Goal: Task Accomplishment & Management: Use online tool/utility

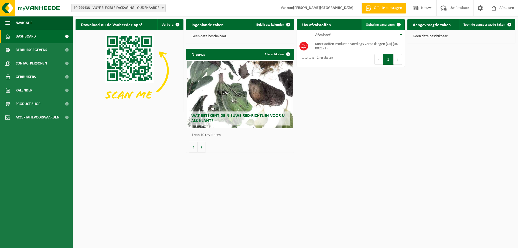
click at [396, 24] on span at bounding box center [399, 24] width 11 height 11
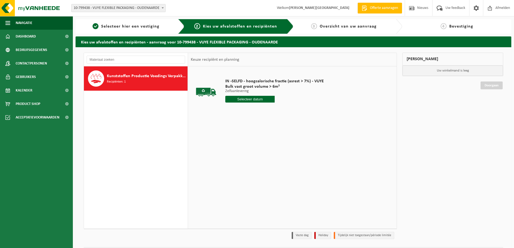
click at [256, 98] on input "text" at bounding box center [249, 99] width 49 height 7
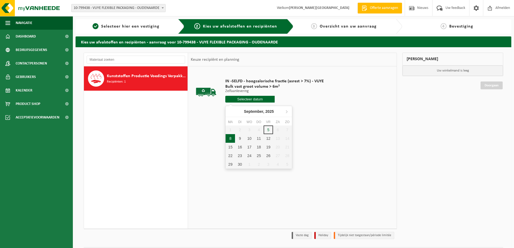
click at [229, 138] on div "8" at bounding box center [230, 138] width 9 height 9
type input "Van 2025-09-08"
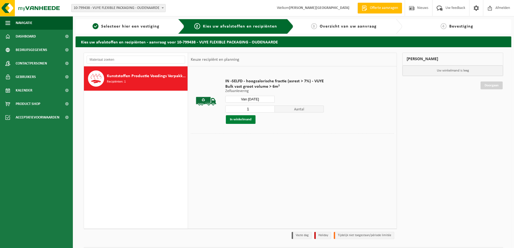
click at [247, 122] on button "In winkelmand" at bounding box center [241, 119] width 30 height 9
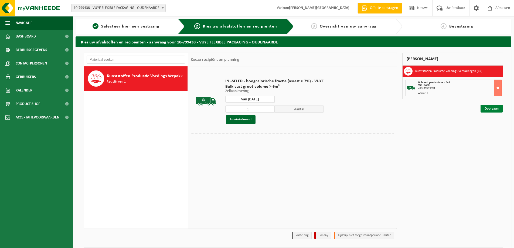
click at [488, 107] on link "Doorgaan" at bounding box center [492, 109] width 22 height 8
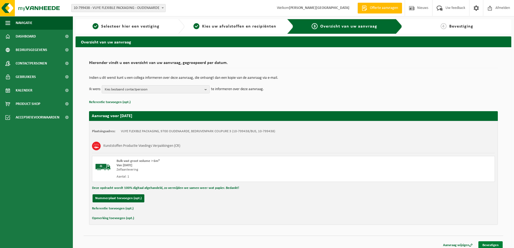
click at [494, 244] on link "Bevestigen" at bounding box center [491, 245] width 24 height 8
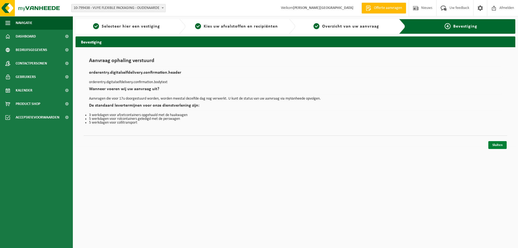
click at [498, 144] on link "Sluiten" at bounding box center [498, 145] width 18 height 8
